Goal: Task Accomplishment & Management: Manage account settings

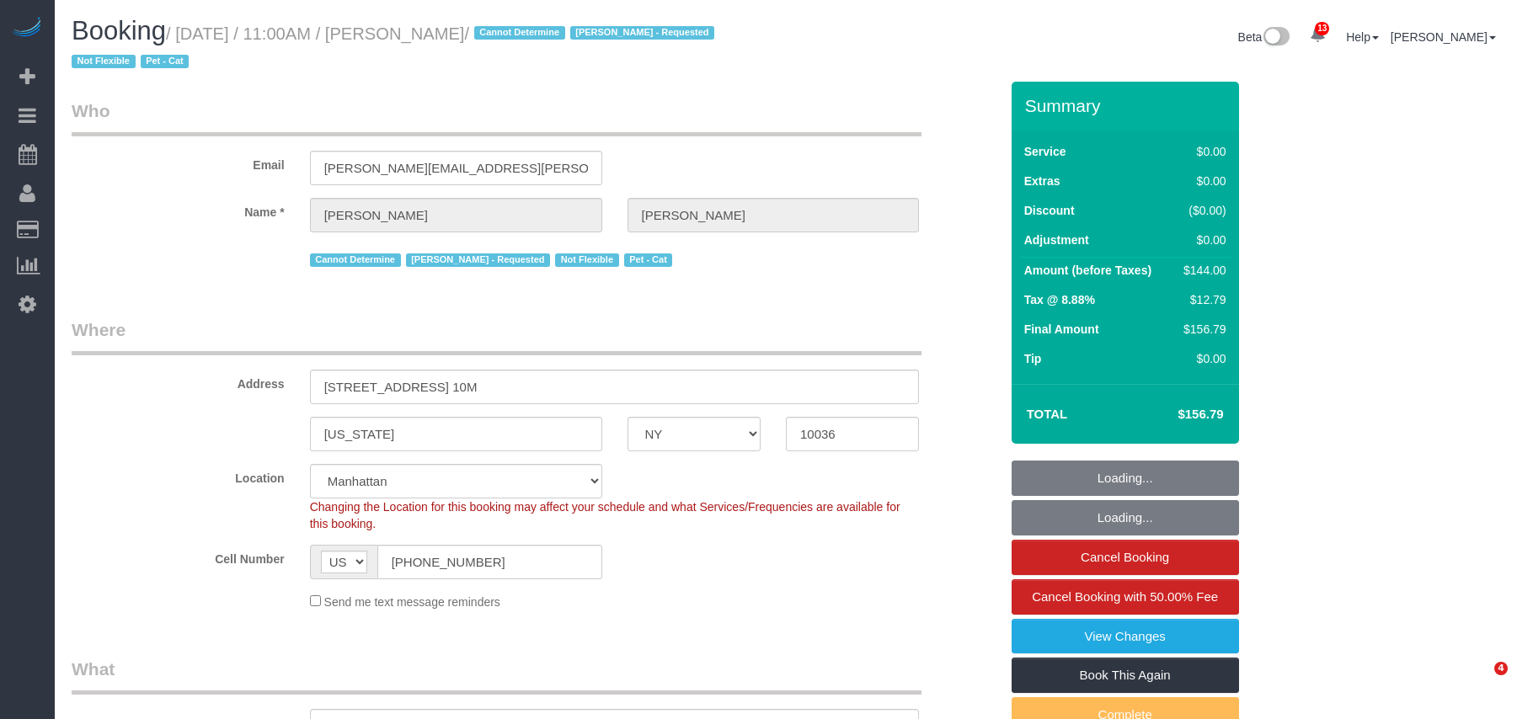
select select "NY"
select select "spot1"
select select "string:stripe-pm_1QTV2s4VGloSiKo7xIUkMpLp"
select select "number:89"
select select "number:90"
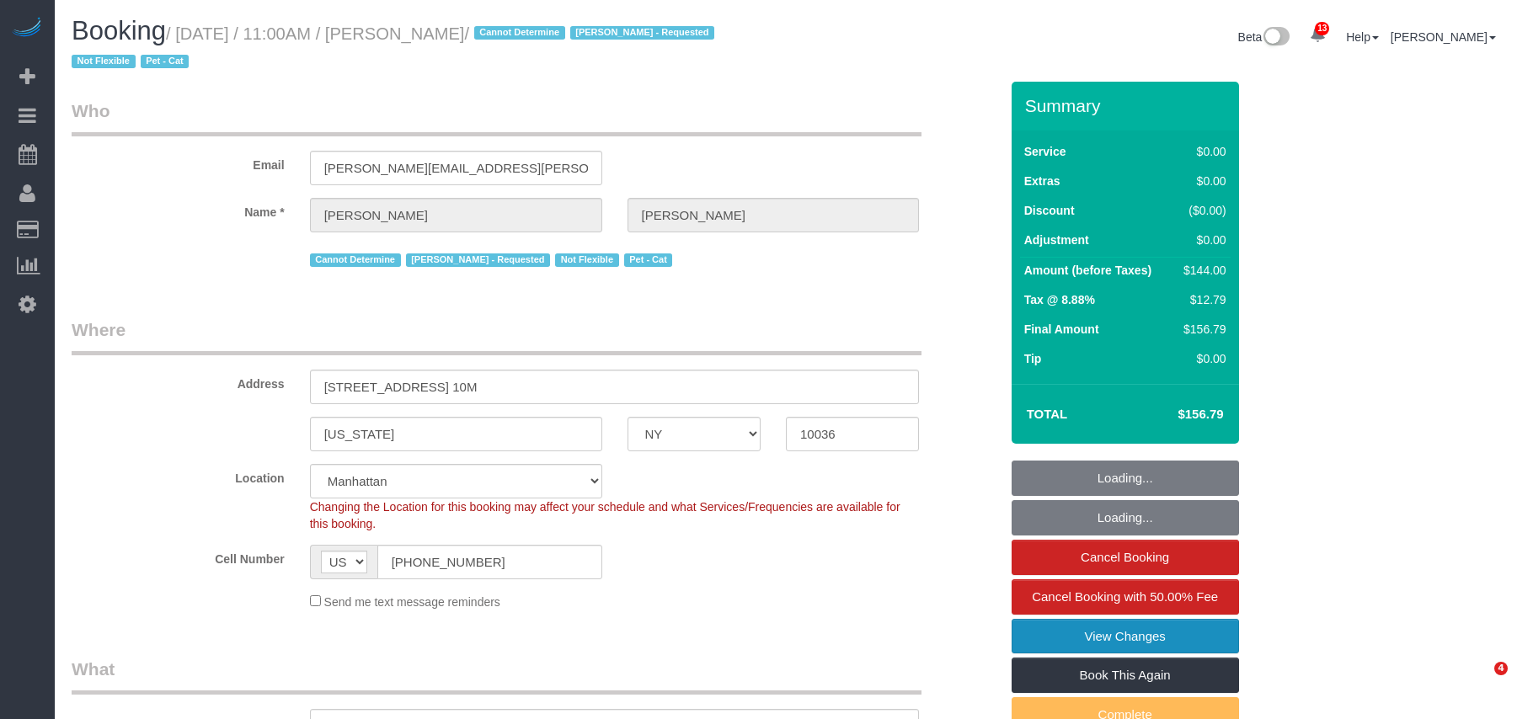
select select "number:14"
select select "number:5"
click at [1103, 635] on link "View Changes" at bounding box center [1124, 636] width 227 height 35
select select "object:9206"
select select "1"
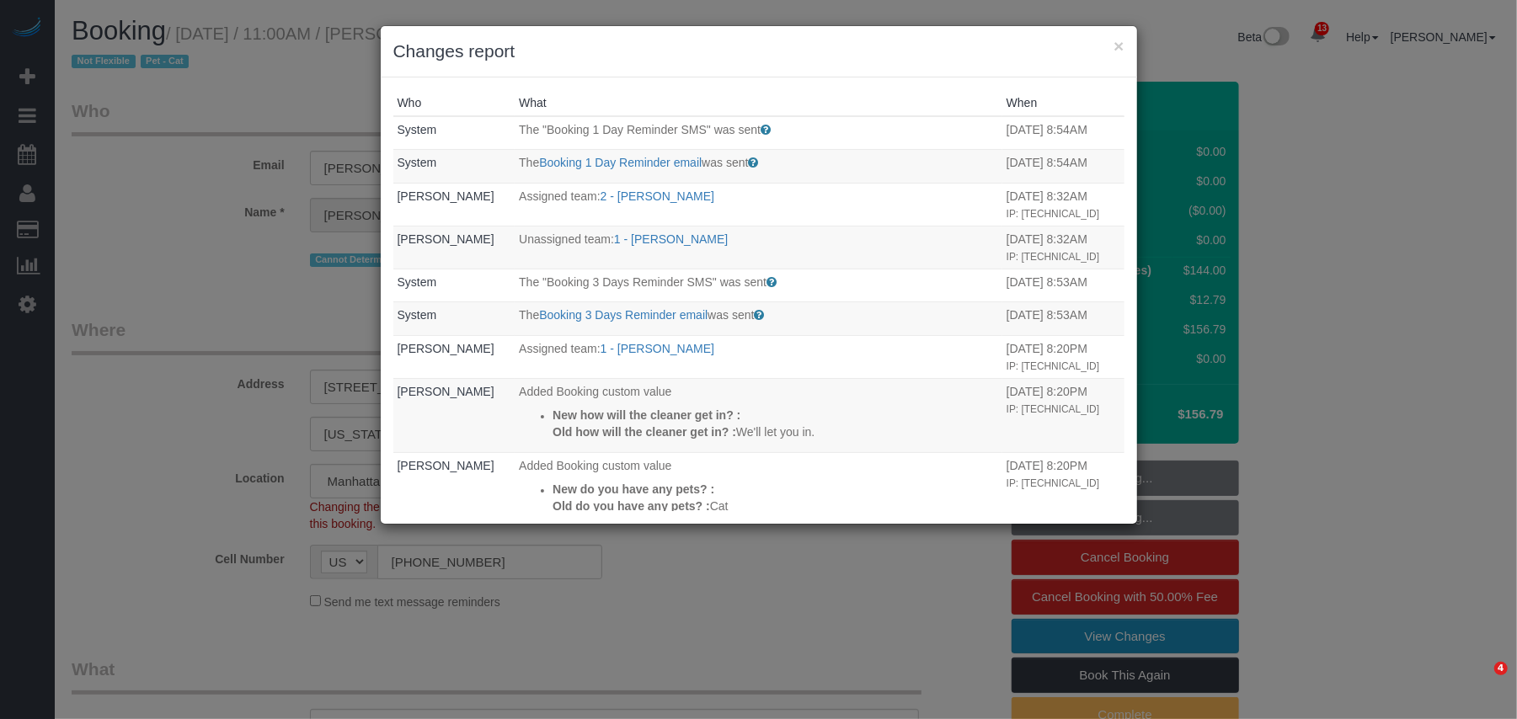
select select "object:9671"
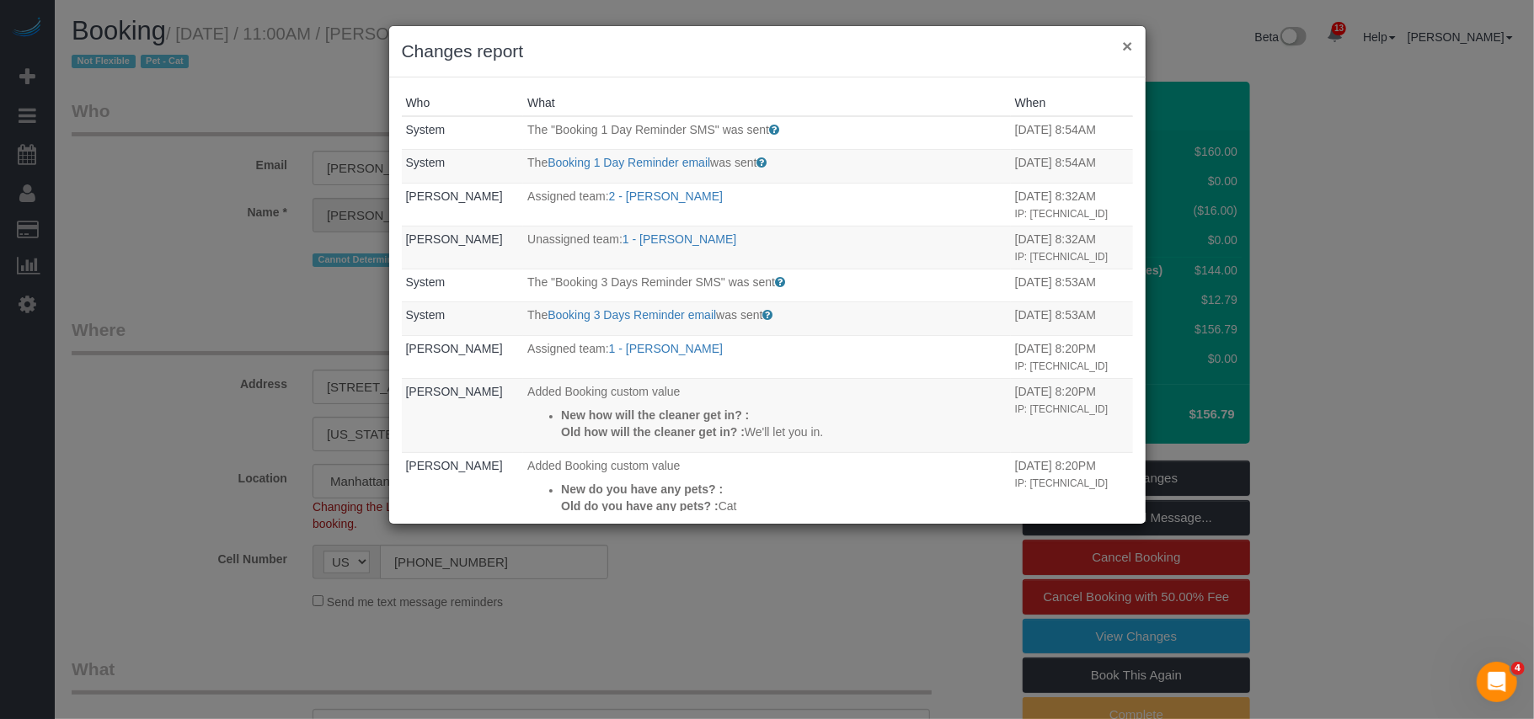
click at [1123, 45] on button "×" at bounding box center [1127, 46] width 10 height 18
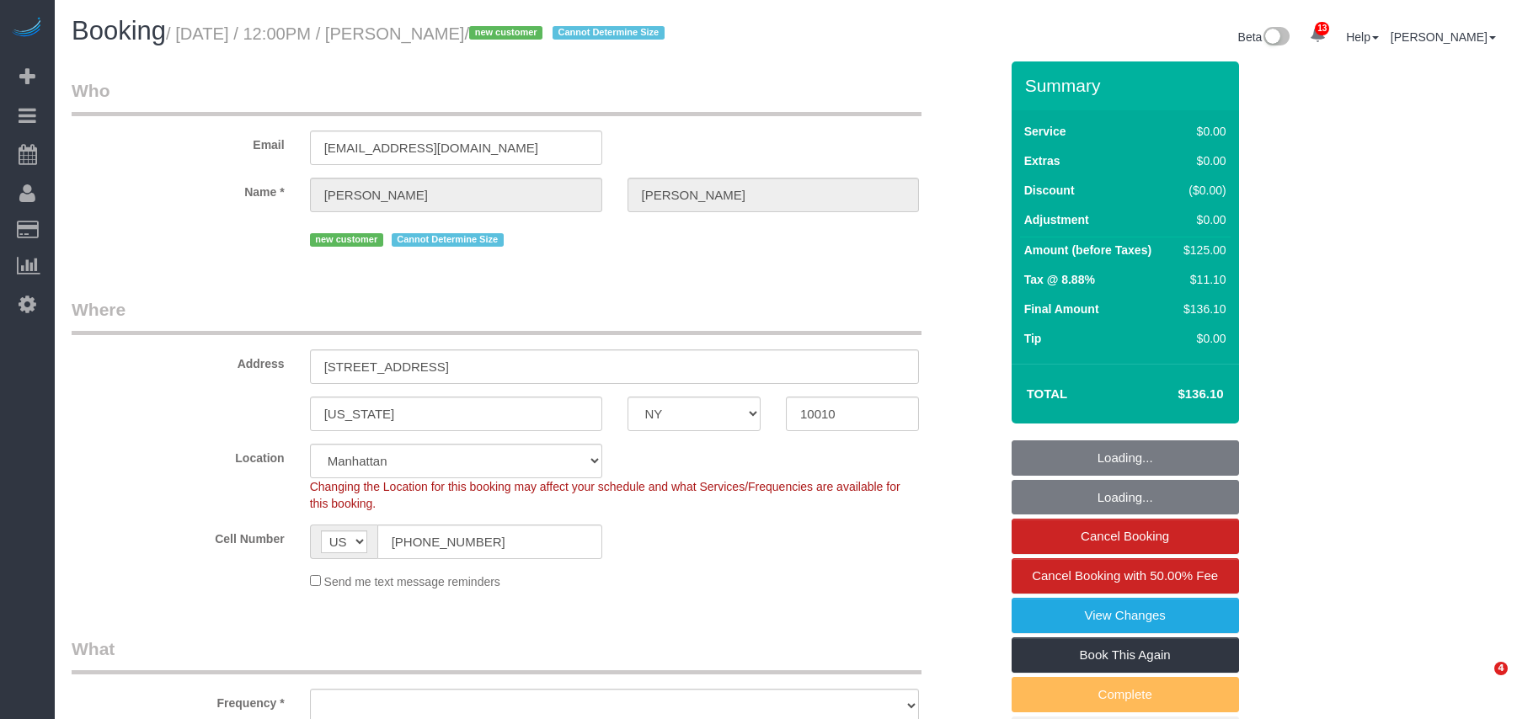
select select "NY"
select select "number:58"
select select "number:72"
select select "number:15"
select select "number:5"
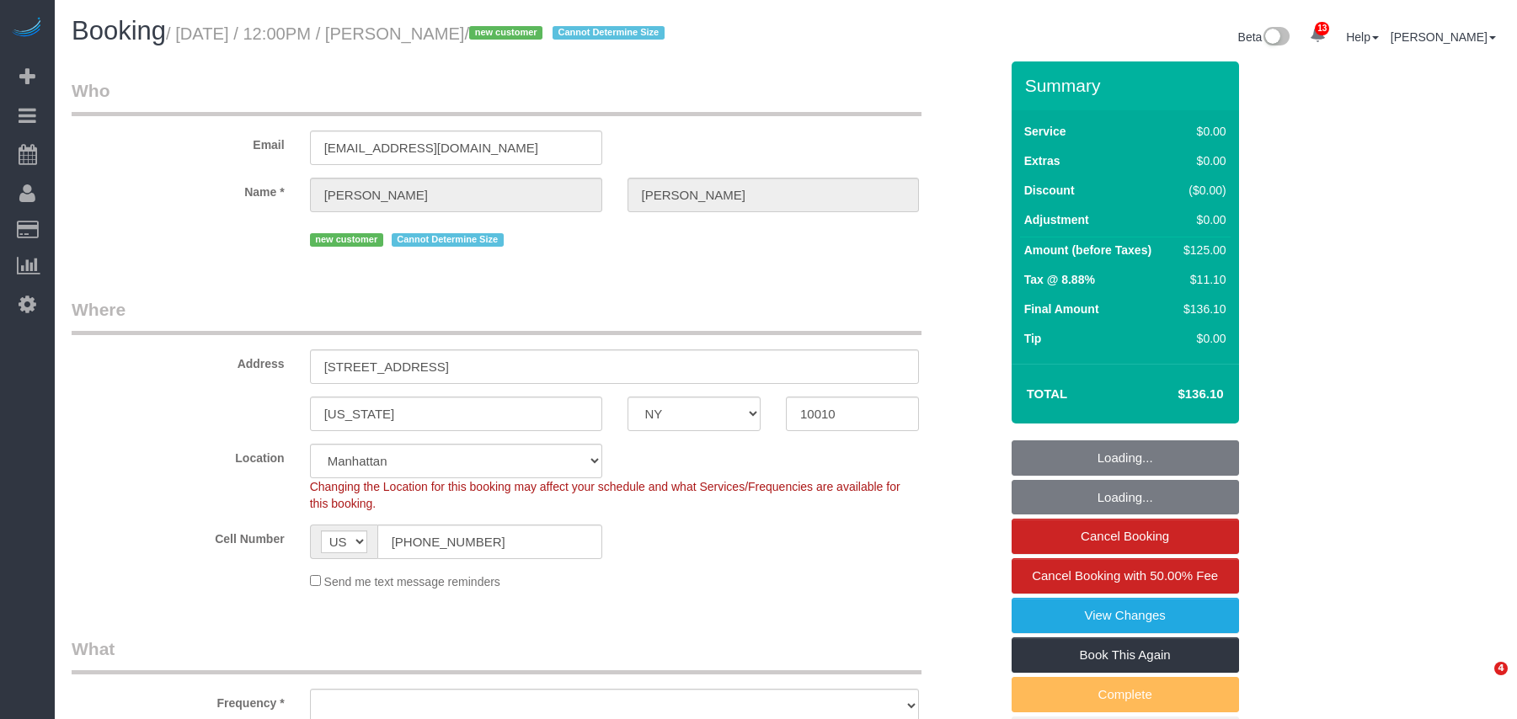
select select "object:1309"
select select "spot1"
select select "NY"
select select "number:58"
select select "number:72"
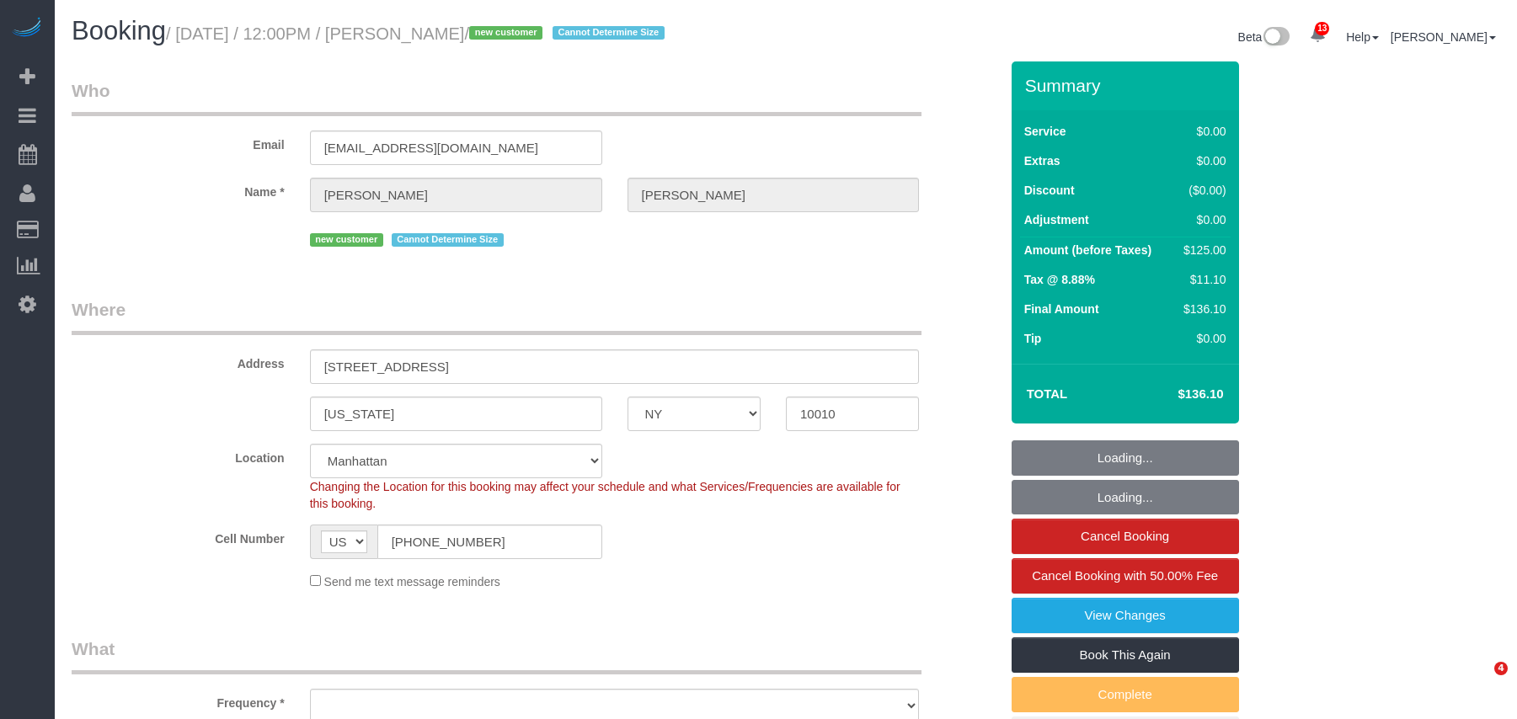
select select "number:15"
select select "number:5"
click at [1125, 621] on link "View Changes" at bounding box center [1124, 615] width 227 height 35
select select "object:1412"
select select "spot1"
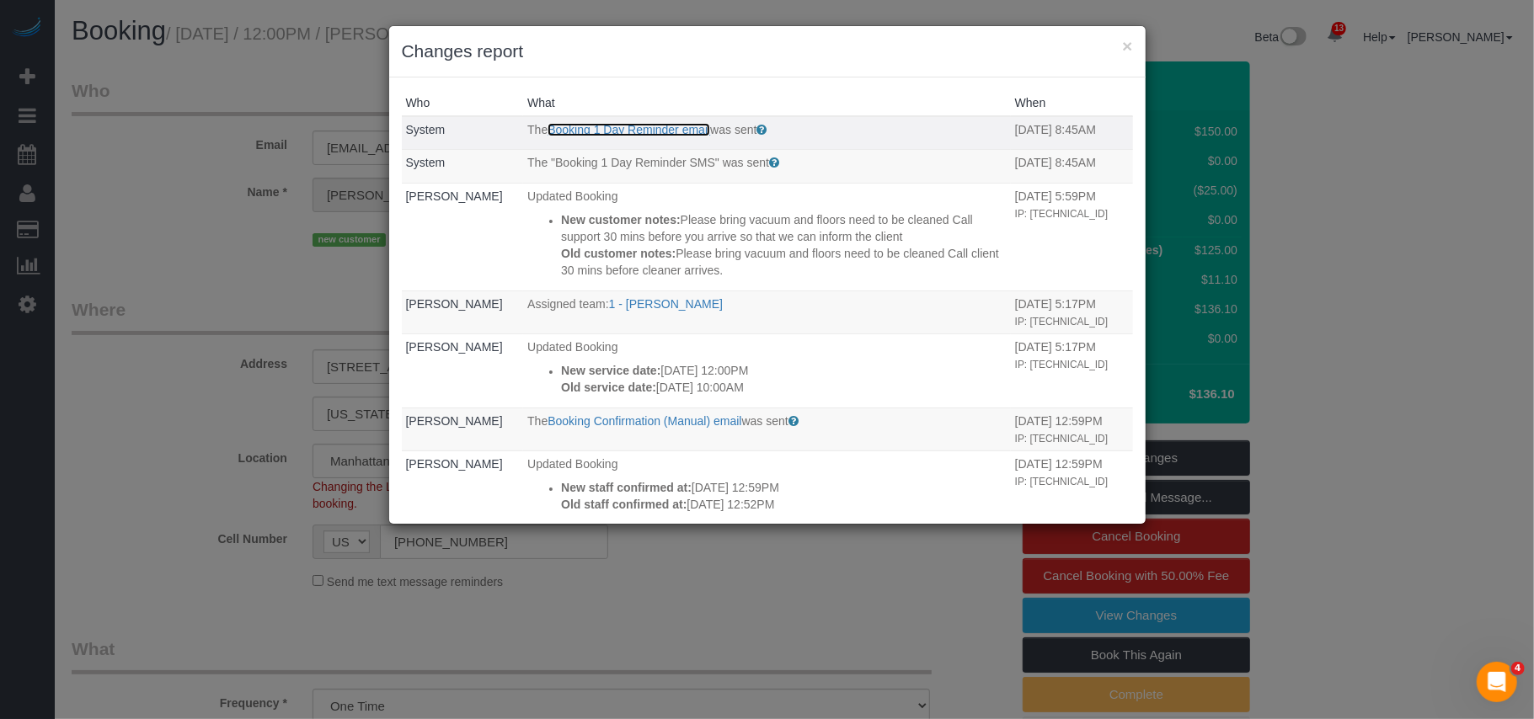
click at [632, 132] on link "Booking 1 Day Reminder email" at bounding box center [628, 129] width 163 height 13
click at [684, 130] on link "Booking 1 Day Reminder email" at bounding box center [628, 129] width 163 height 13
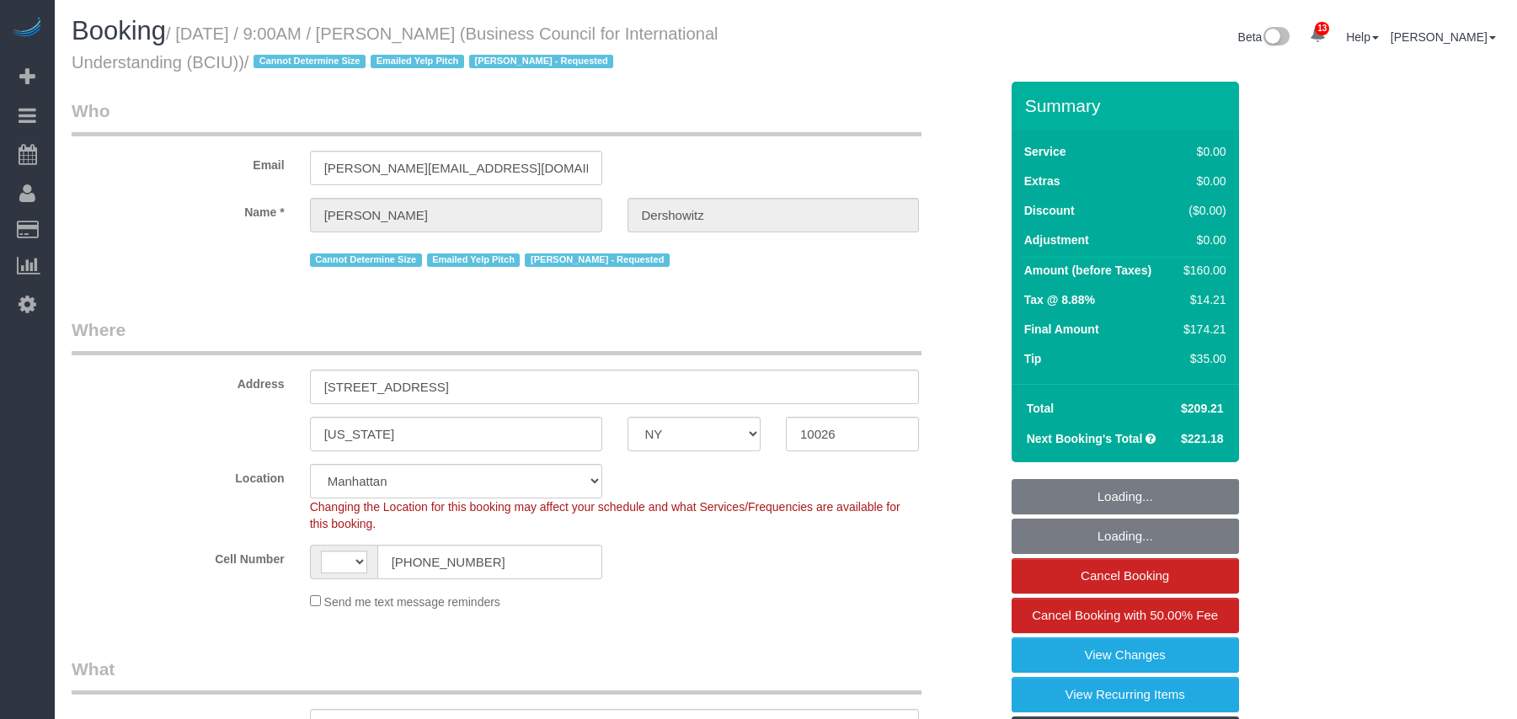
select select "NY"
select select "string:[GEOGRAPHIC_DATA]"
select select "object:1063"
select select "2"
select select "number:89"
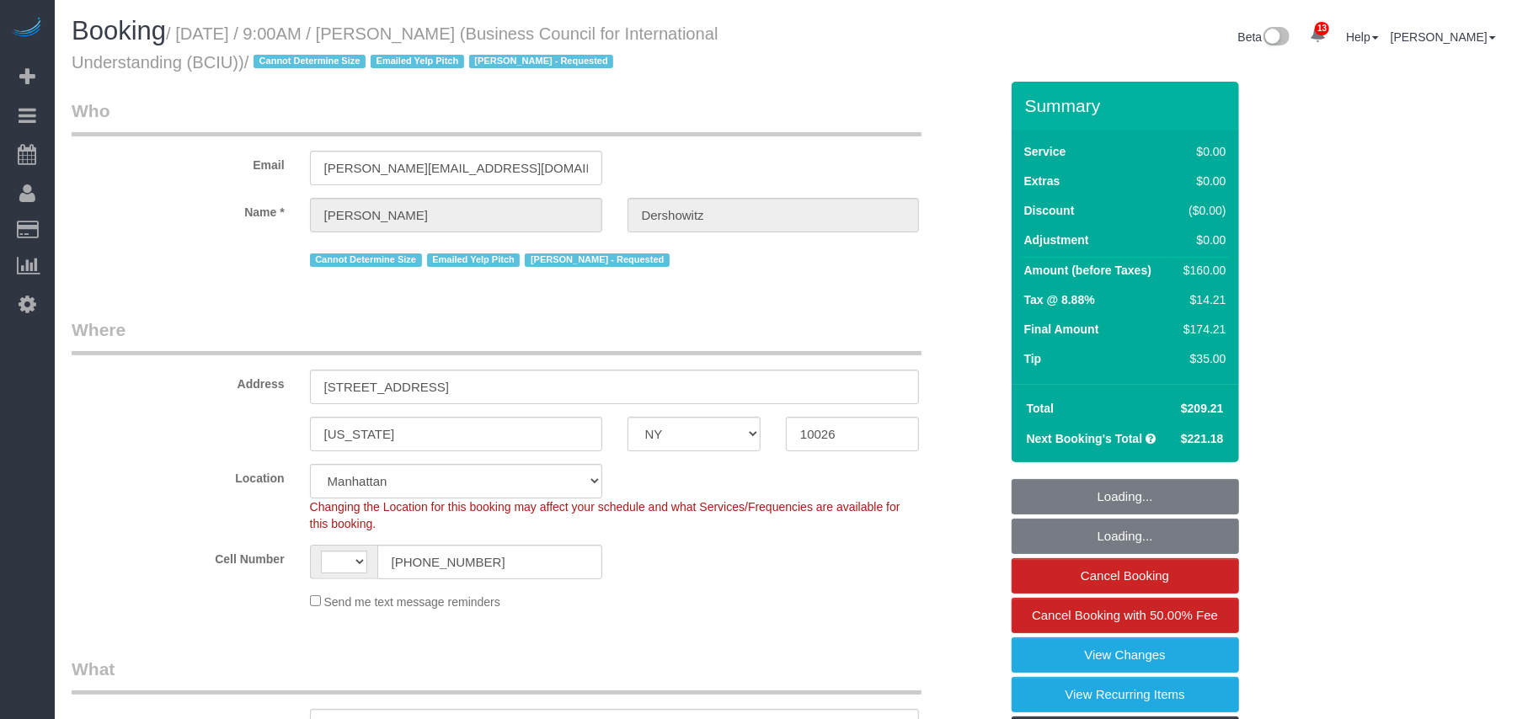
select select "number:90"
select select "number:15"
select select "number:5"
select select "object:1483"
select select "spot1"
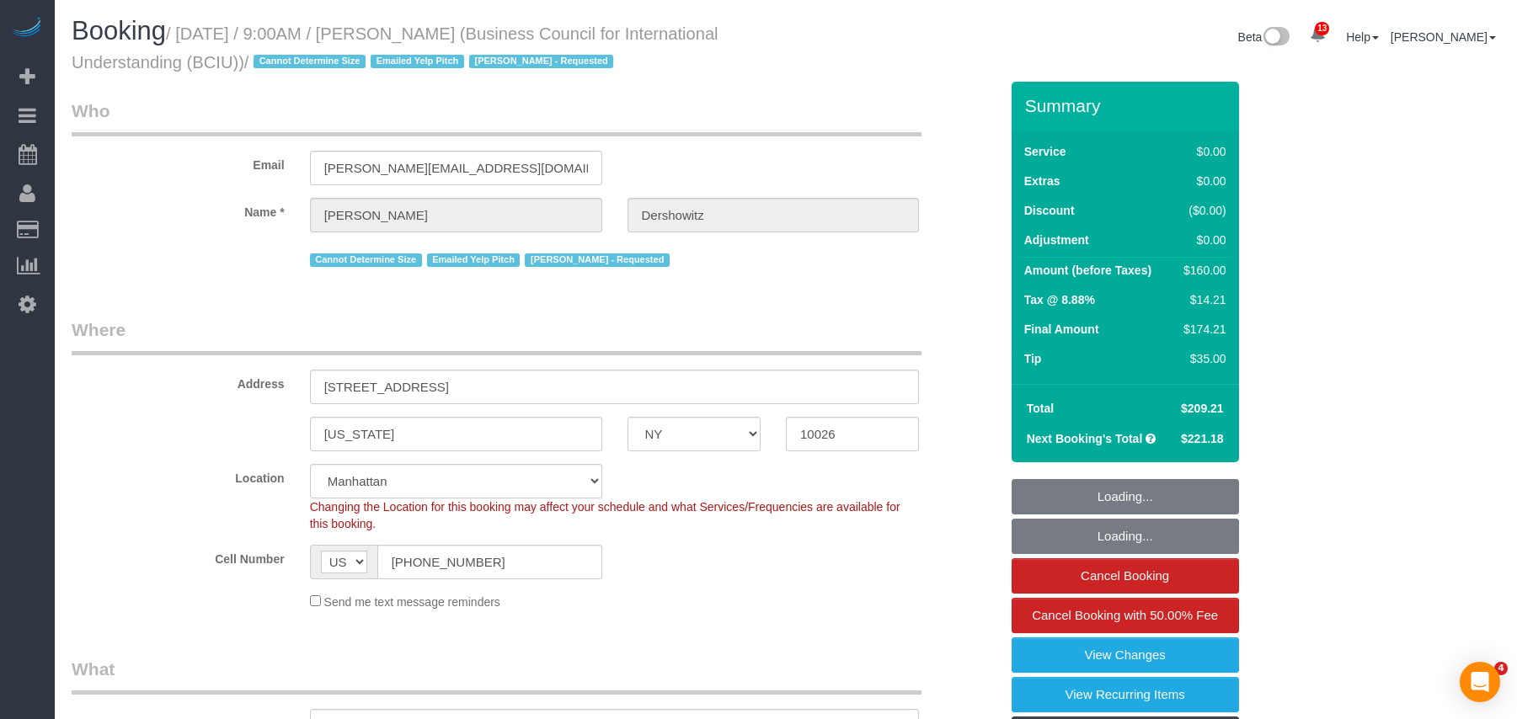
select select "NY"
select select "2"
select select "spot1"
select select "number:89"
select select "number:90"
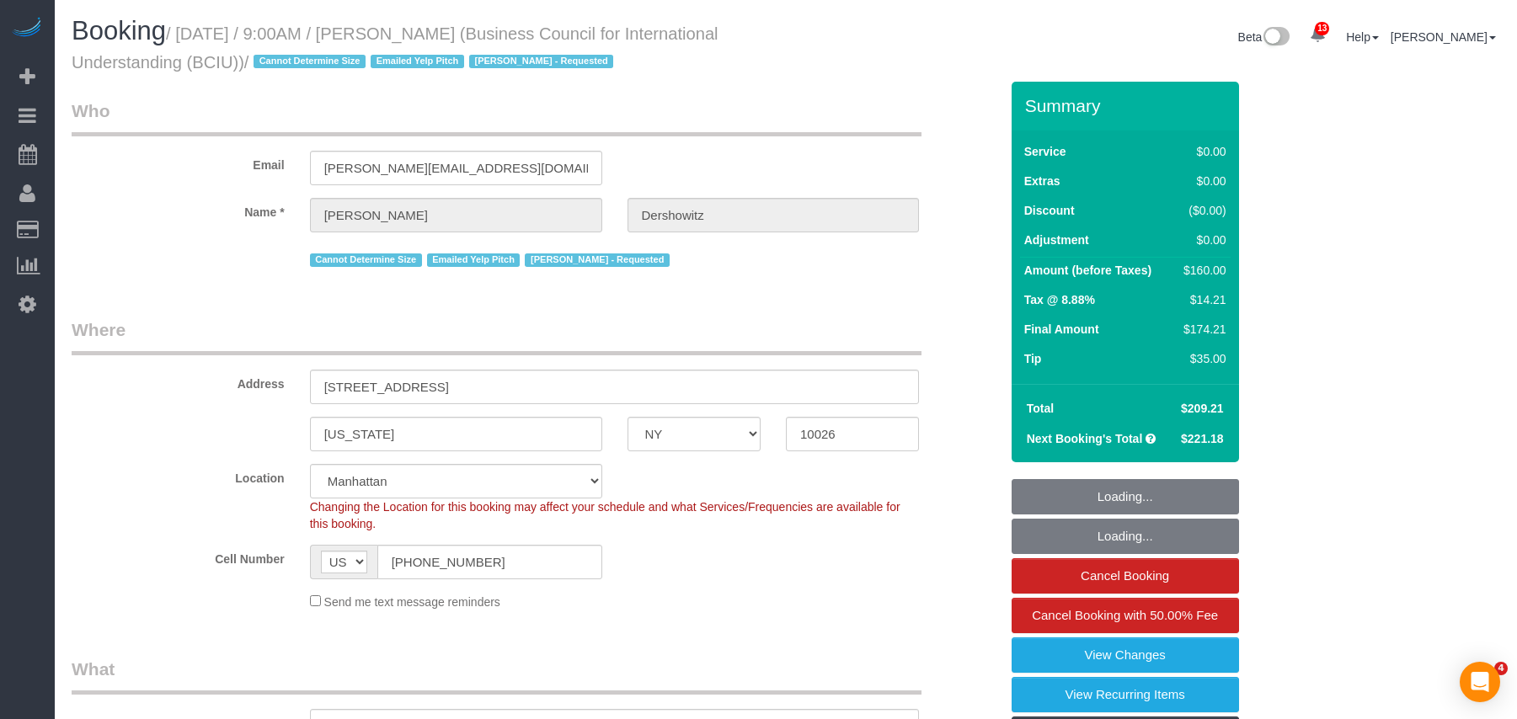
select select "number:15"
select select "number:5"
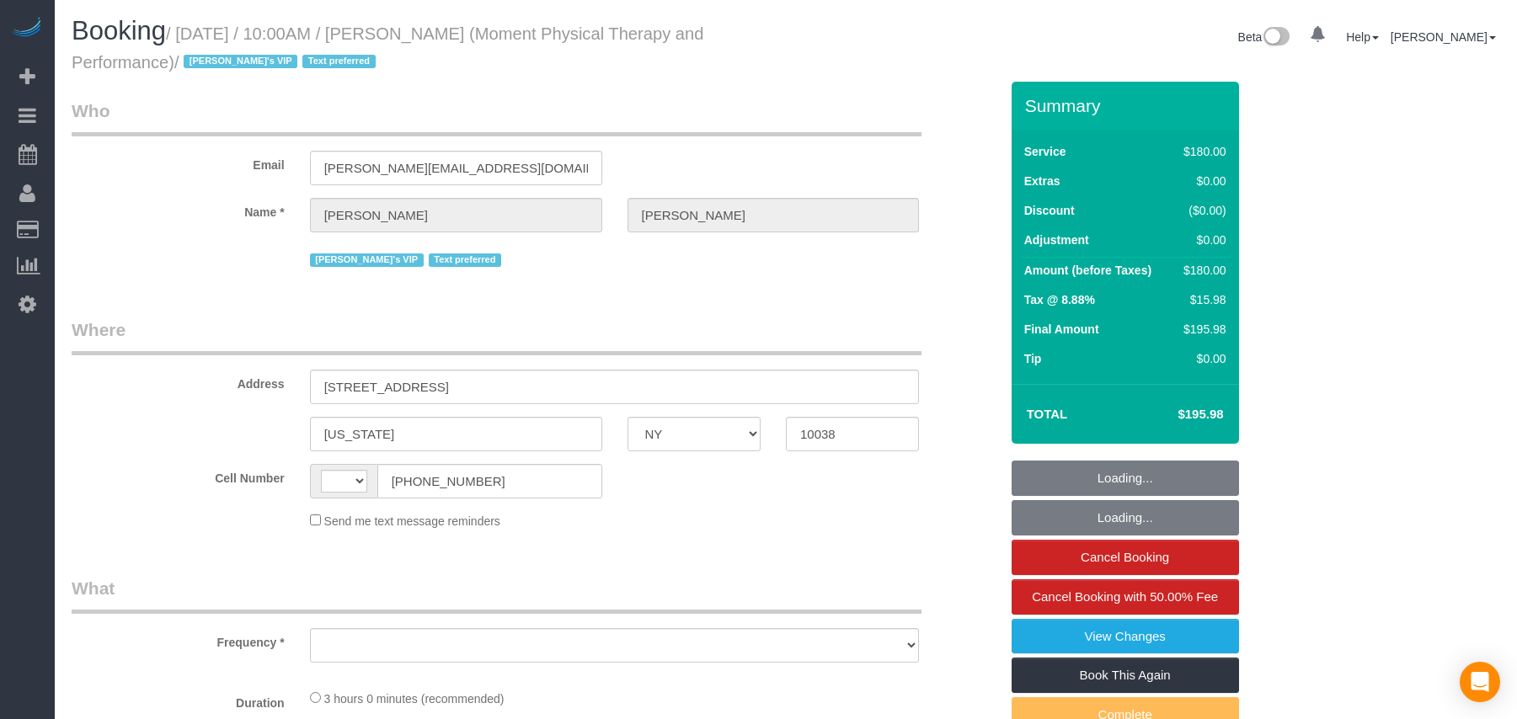
select select "NY"
select select "string:[GEOGRAPHIC_DATA]"
select select "object:459"
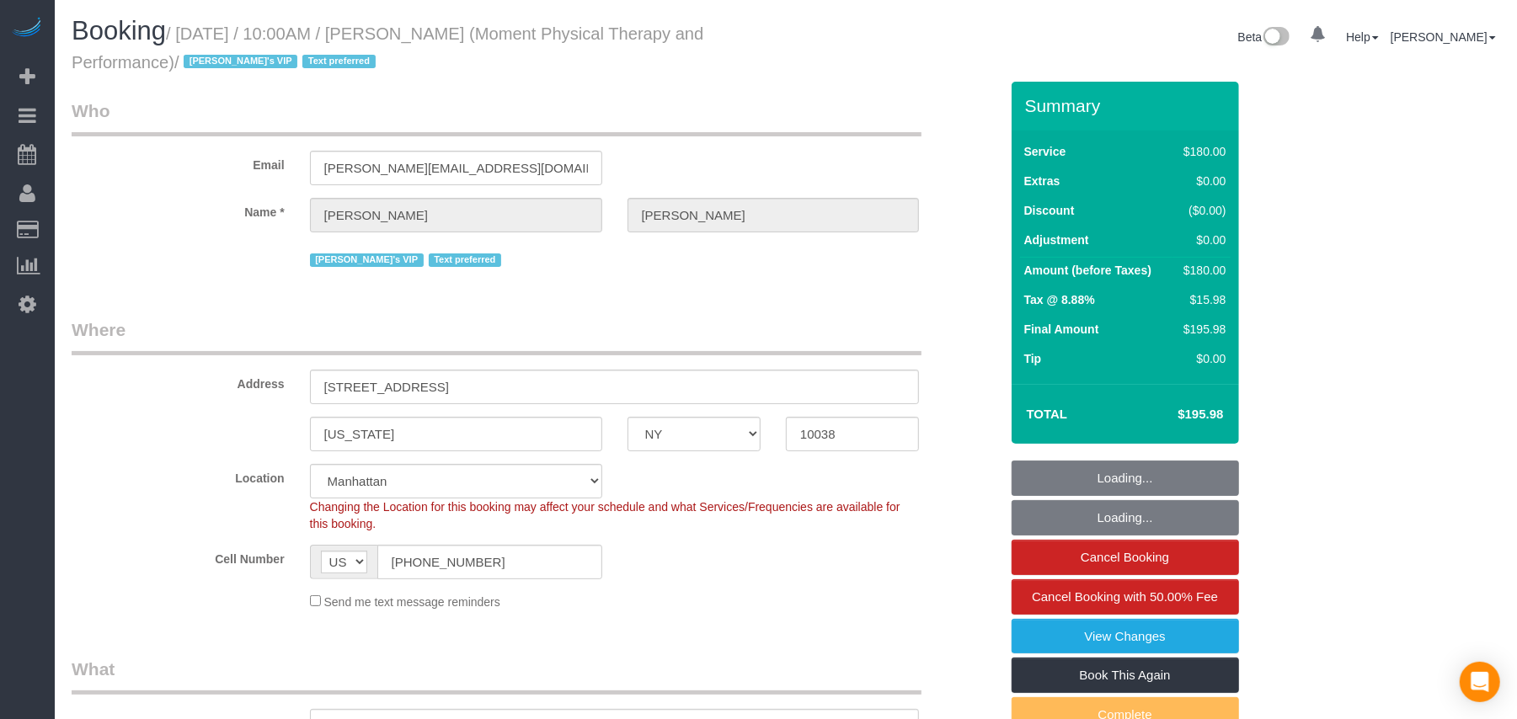
select select "180"
select select "number:56"
select select "number:79"
select select "number:15"
select select "number:7"
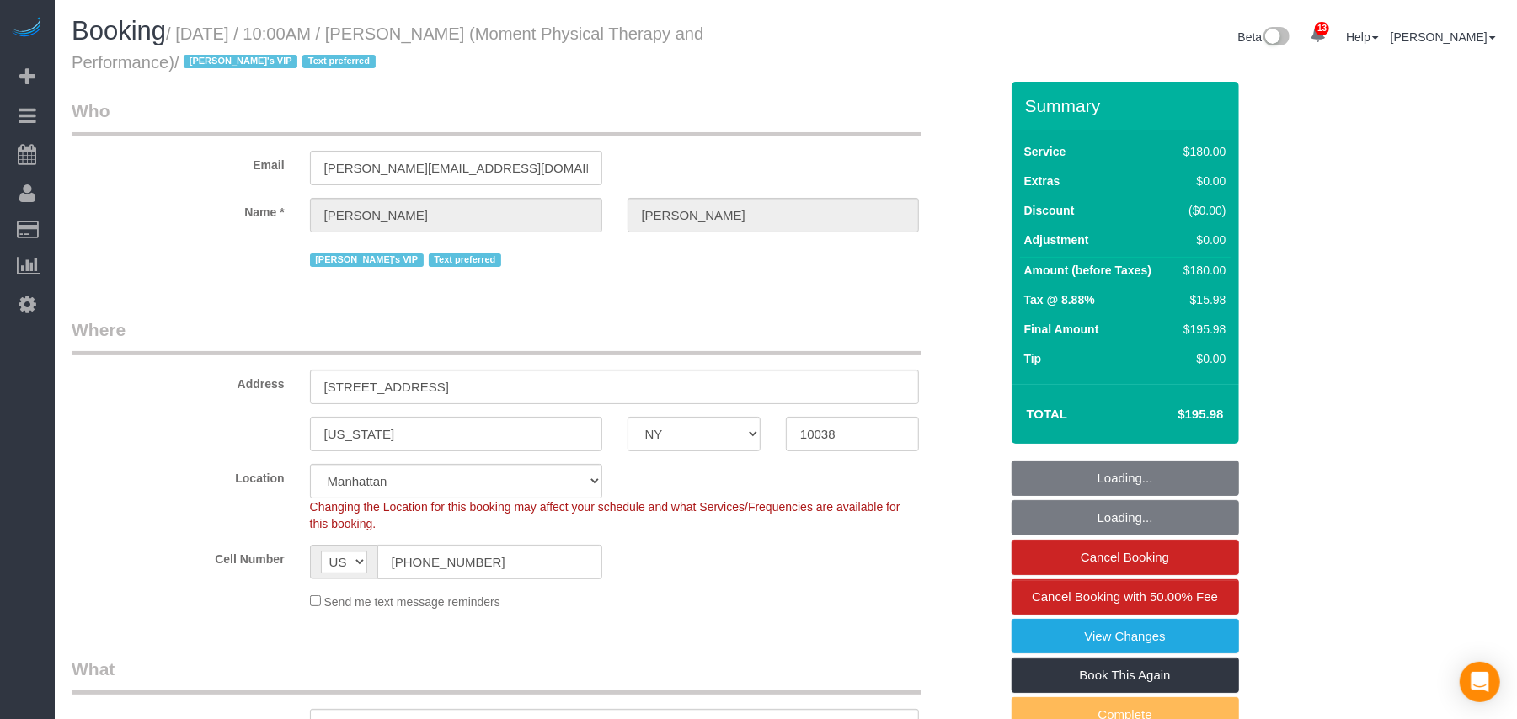
select select "object:1451"
select select "string:stripe-pm_1QKSUH4VGloSiKo7sEzekfxu"
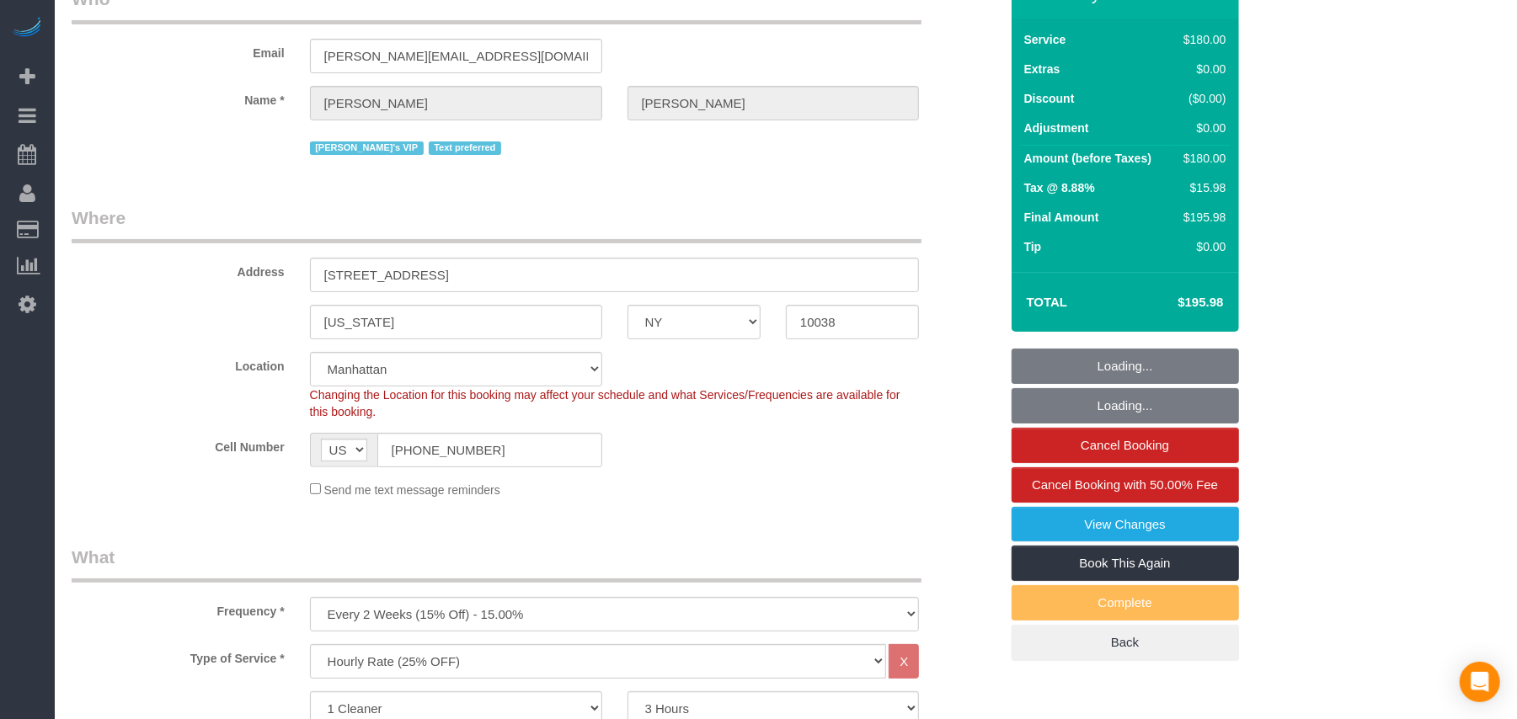
select select "spot1"
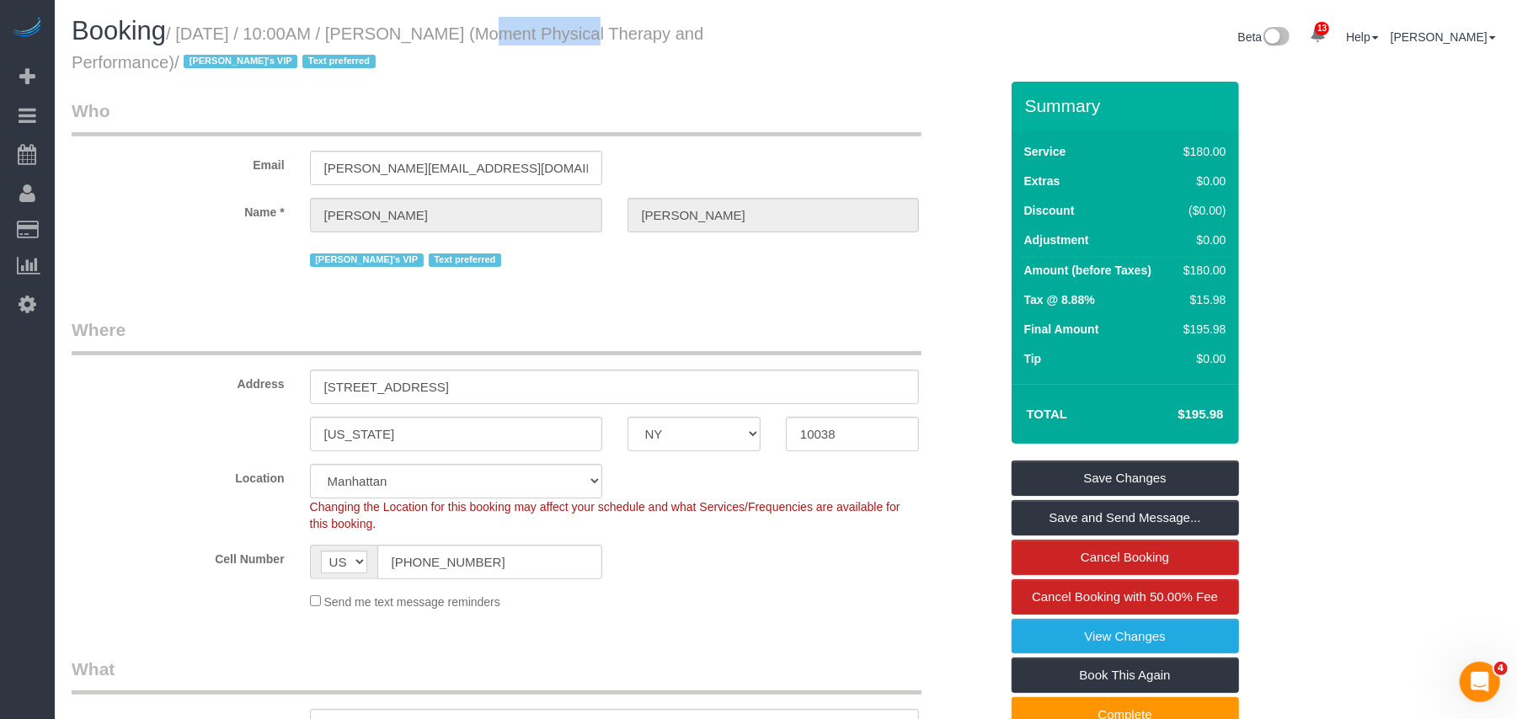
drag, startPoint x: 550, startPoint y: 35, endPoint x: 442, endPoint y: 32, distance: 107.8
click at [442, 32] on small "/ [DATE] / 10:00AM / [PERSON_NAME] (Moment Physical Therapy and Performance) / …" at bounding box center [388, 47] width 632 height 47
drag, startPoint x: 554, startPoint y: 32, endPoint x: 435, endPoint y: 34, distance: 119.6
click at [435, 34] on small "/ [DATE] / 10:00AM / [PERSON_NAME] (Moment Physical Therapy and Performance) / …" at bounding box center [388, 47] width 632 height 47
copy small "[PERSON_NAME]"
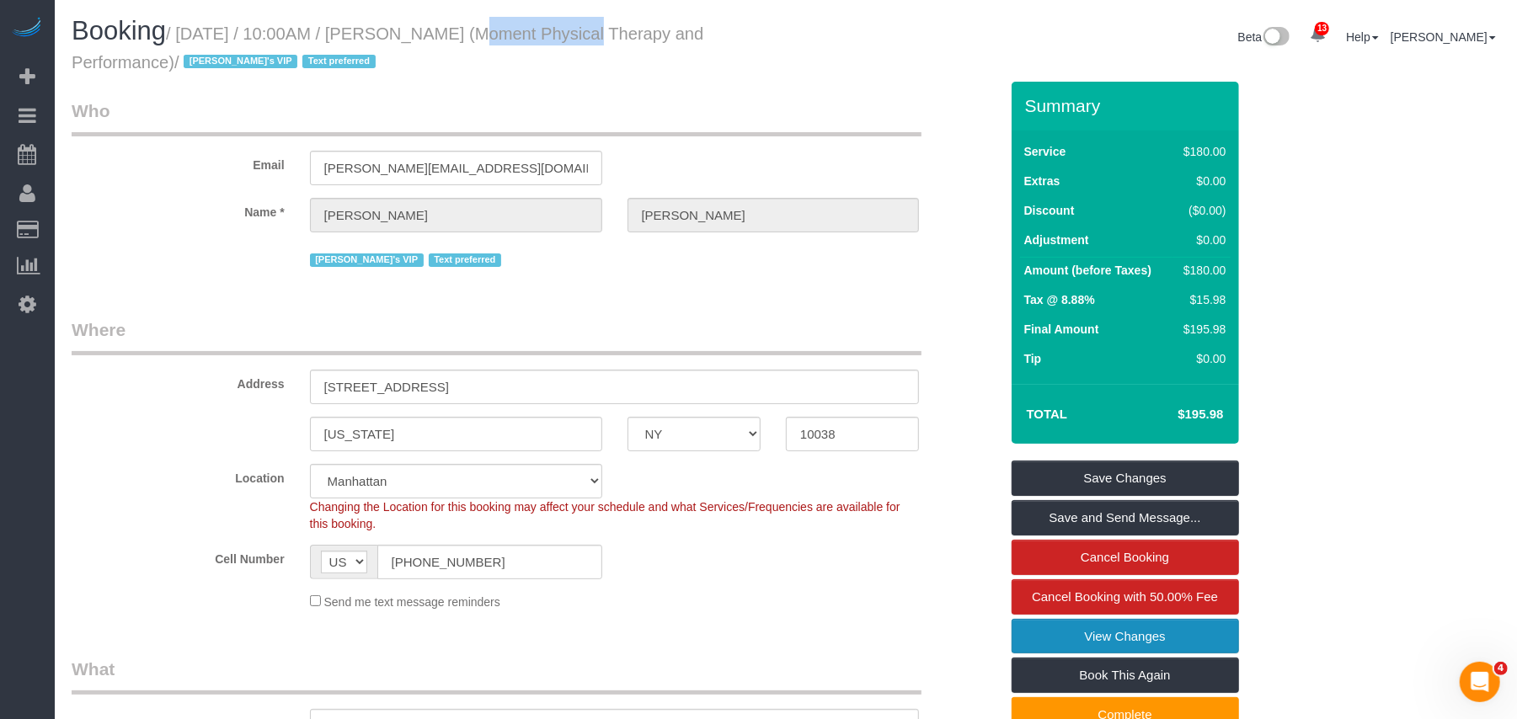
click at [1090, 640] on link "View Changes" at bounding box center [1124, 636] width 227 height 35
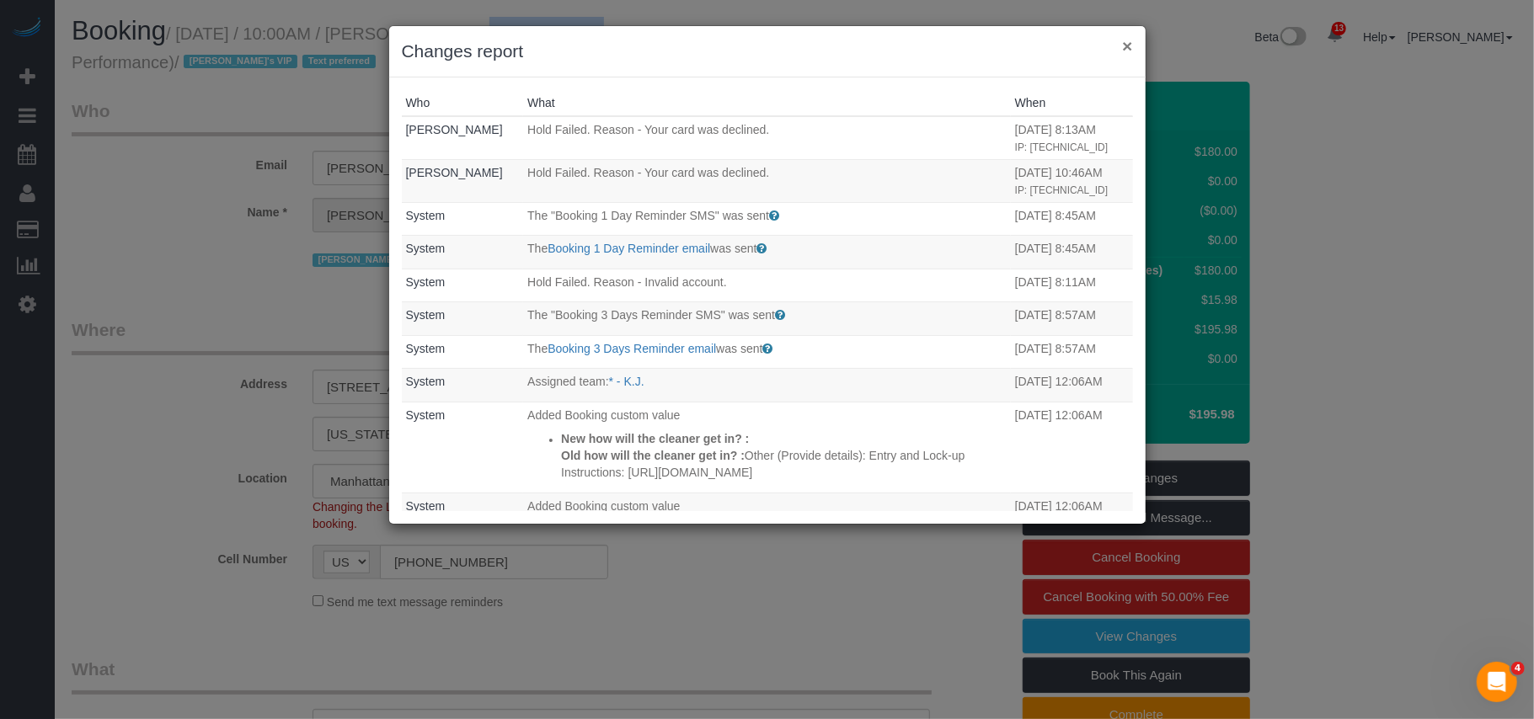
click at [1123, 45] on button "×" at bounding box center [1127, 46] width 10 height 18
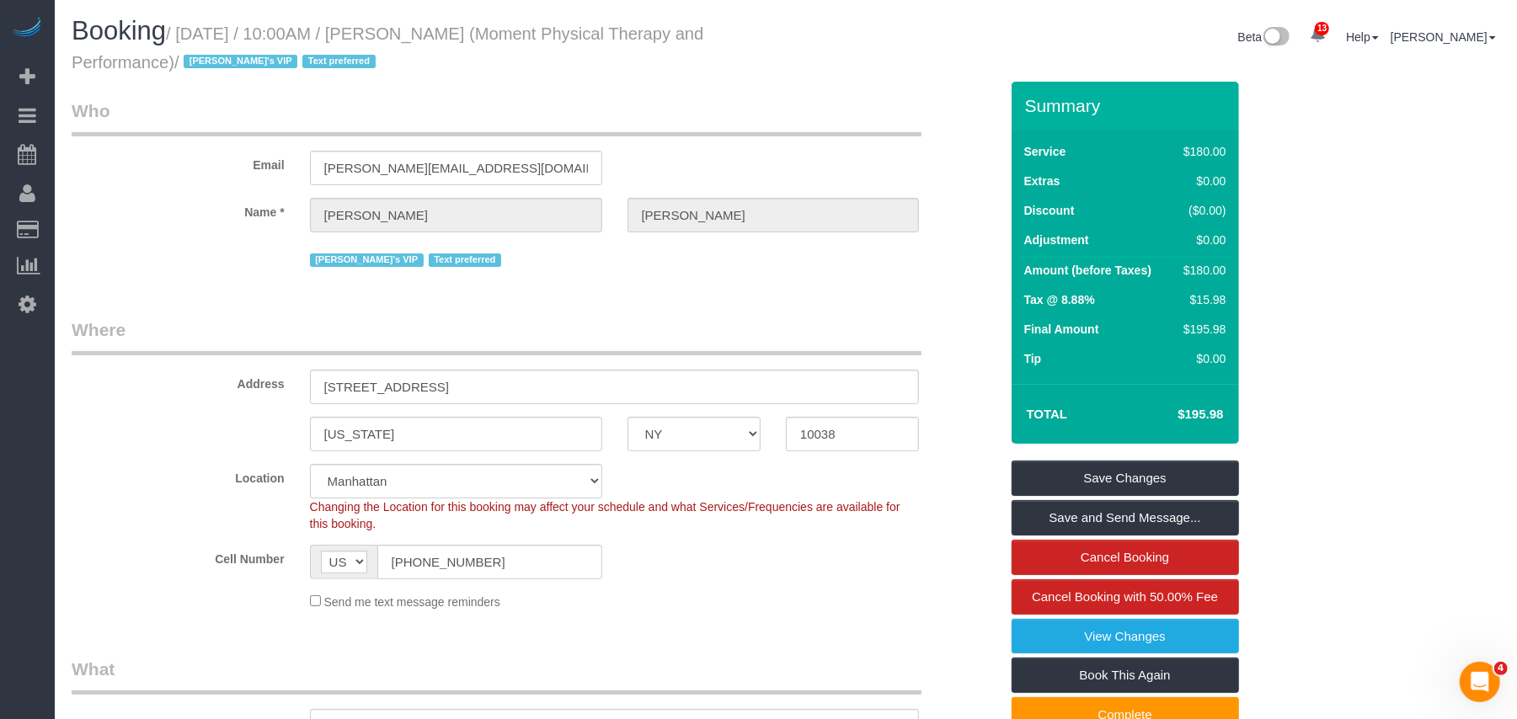
click at [551, 52] on h1 "Booking / [DATE] / 10:00AM / [PERSON_NAME] (Moment Physical Therapy and Perform…" at bounding box center [422, 45] width 701 height 57
drag, startPoint x: 556, startPoint y: 30, endPoint x: 435, endPoint y: 30, distance: 120.4
click at [435, 30] on small "/ [DATE] / 10:00AM / [PERSON_NAME] (Moment Physical Therapy and Performance) / …" at bounding box center [388, 47] width 632 height 47
copy small "[PERSON_NAME]"
